Goal: Task Accomplishment & Management: Manage account settings

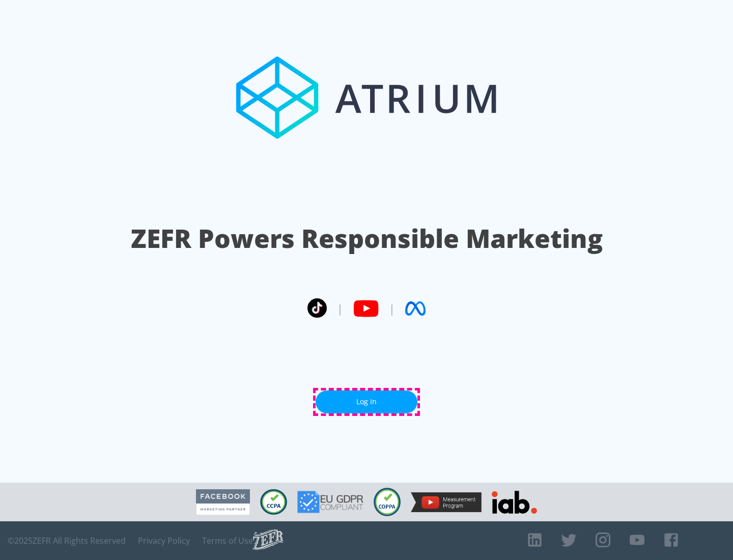
click at [367, 402] on link "Log In" at bounding box center [367, 402] width 102 height 23
